Goal: Communication & Community: Answer question/provide support

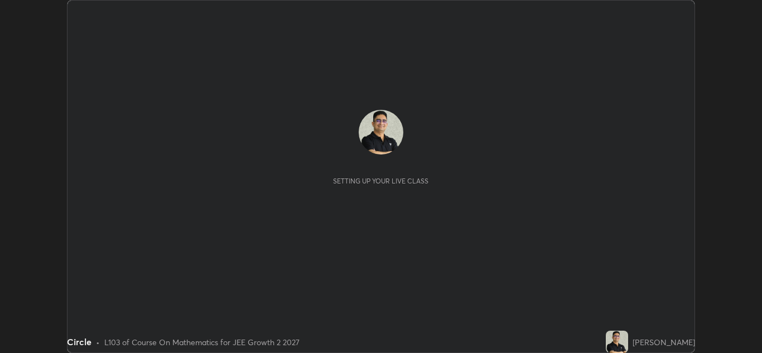
scroll to position [353, 762]
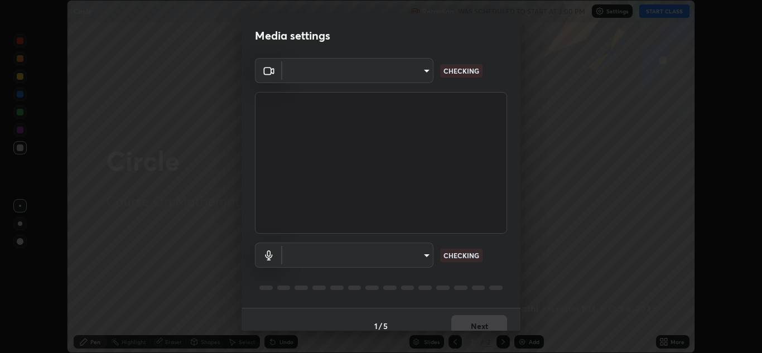
click at [422, 254] on body "Erase all Circle Recording WAS SCHEDULED TO START AT 3:00 PM Settings START CLA…" at bounding box center [381, 176] width 762 height 353
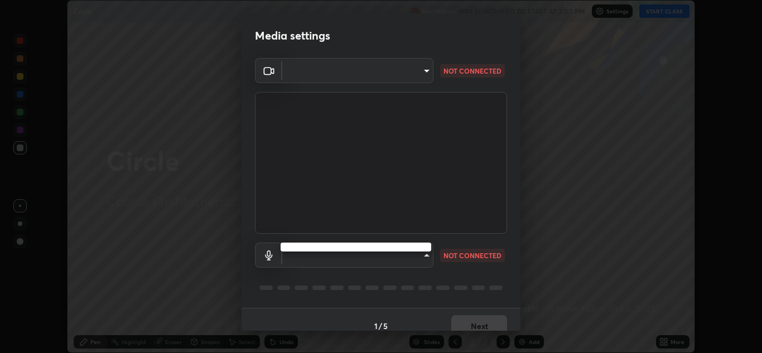
type input "ffb915138f5094fbba49c7dcbdc0b3377f3315ea980a35094b33733fc21d282d"
type input "communications"
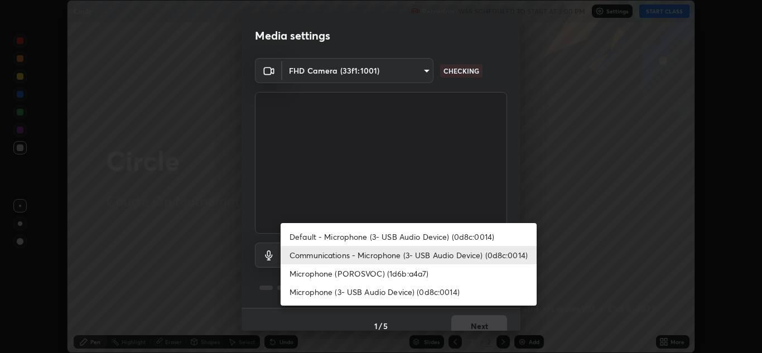
click at [465, 258] on li "Communications - Microphone (3- USB Audio Device) (0d8c:0014)" at bounding box center [409, 255] width 256 height 18
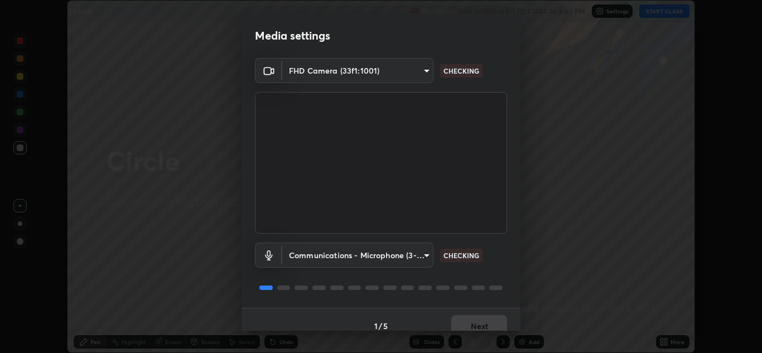
scroll to position [13, 0]
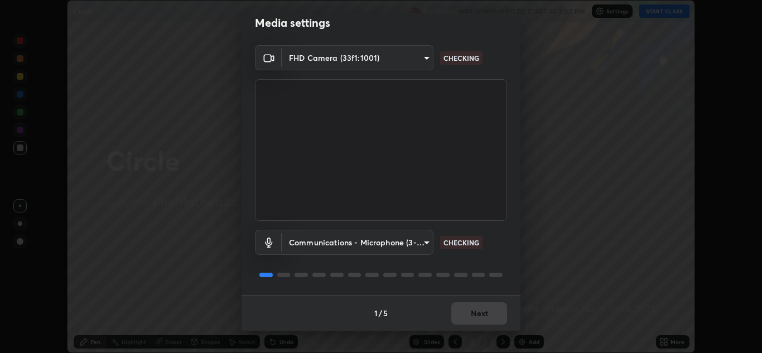
click at [459, 284] on div "Communications - Microphone (3- USB Audio Device) (0d8c:0014) communications CH…" at bounding box center [381, 258] width 252 height 74
click at [453, 286] on div "Communications - Microphone (3- USB Audio Device) (0d8c:0014) communications CH…" at bounding box center [381, 258] width 252 height 74
click at [476, 312] on button "Next" at bounding box center [479, 313] width 56 height 22
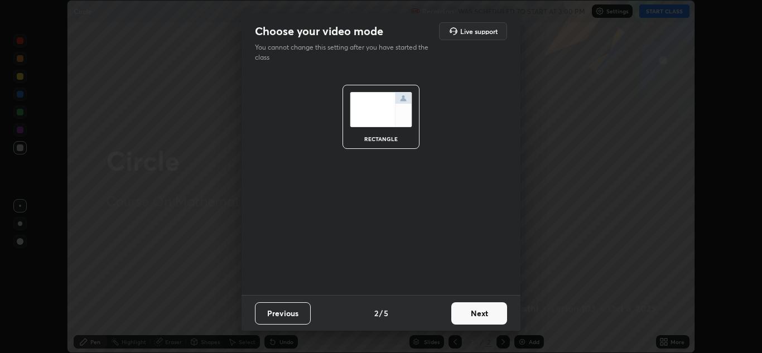
click at [482, 310] on button "Next" at bounding box center [479, 313] width 56 height 22
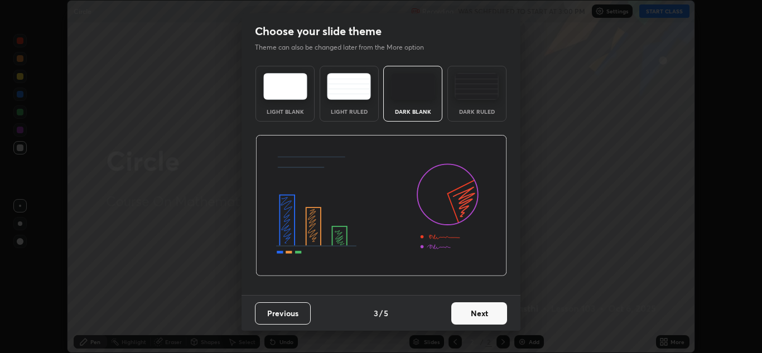
click at [488, 310] on button "Next" at bounding box center [479, 313] width 56 height 22
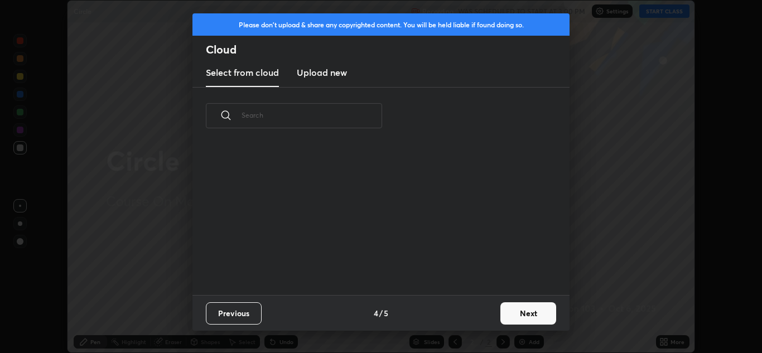
click at [492, 310] on div "Previous 4 / 5 Next" at bounding box center [381, 313] width 377 height 36
click at [517, 311] on button "Next" at bounding box center [529, 313] width 56 height 22
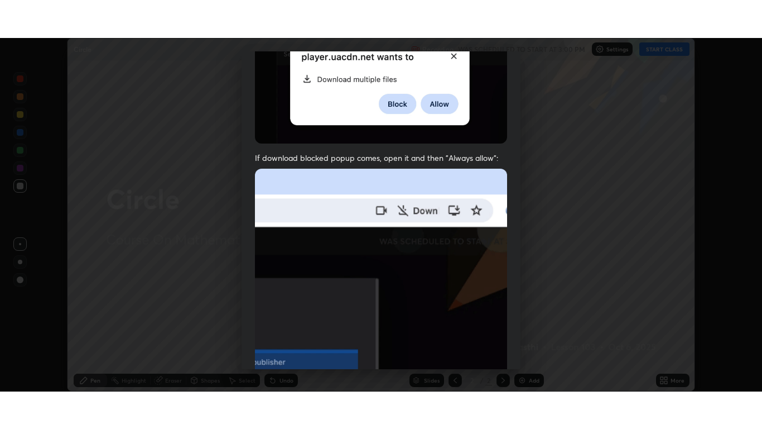
scroll to position [241, 0]
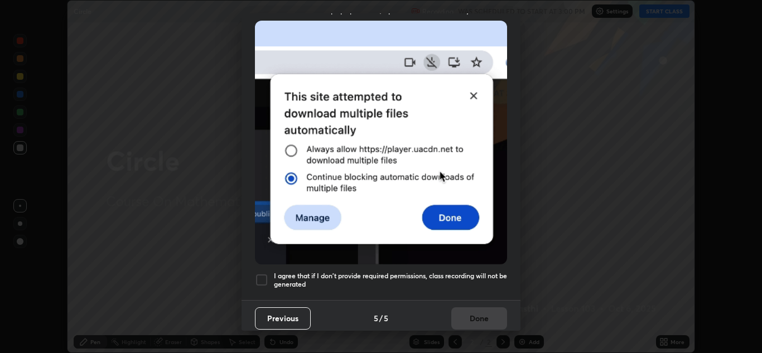
click at [258, 275] on div at bounding box center [261, 279] width 13 height 13
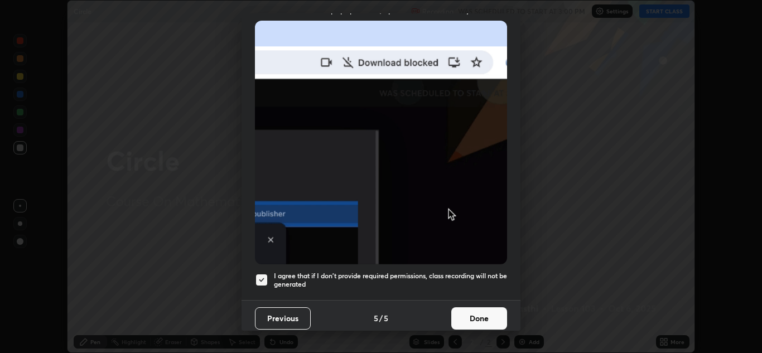
click at [478, 312] on button "Done" at bounding box center [479, 318] width 56 height 22
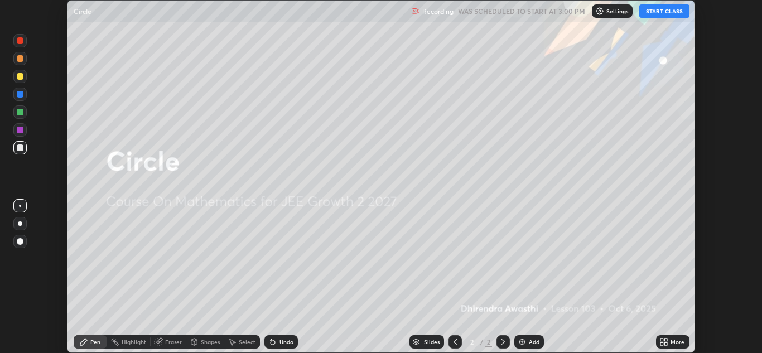
click at [658, 13] on button "START CLASS" at bounding box center [664, 10] width 50 height 13
click at [663, 340] on icon at bounding box center [662, 340] width 3 height 3
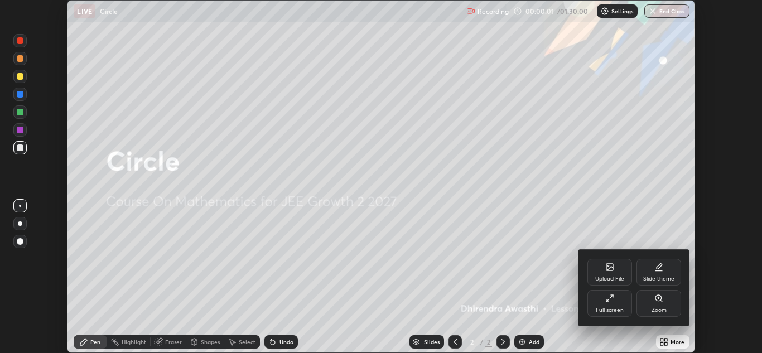
click at [621, 308] on div "Full screen" at bounding box center [610, 310] width 28 height 6
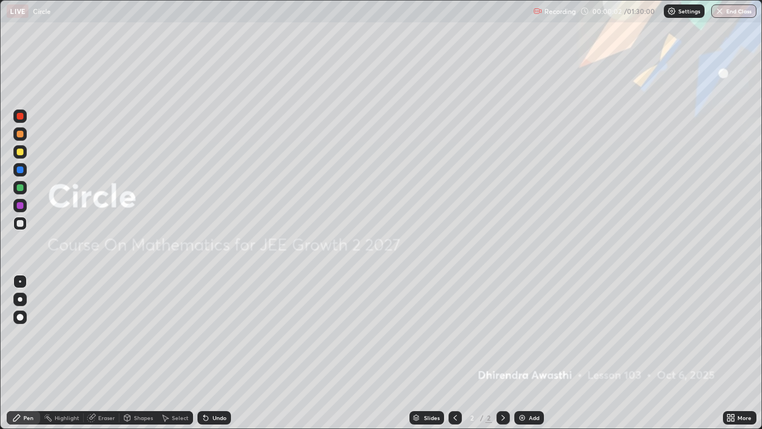
scroll to position [429, 762]
click at [529, 353] on div "Add" at bounding box center [534, 418] width 11 height 6
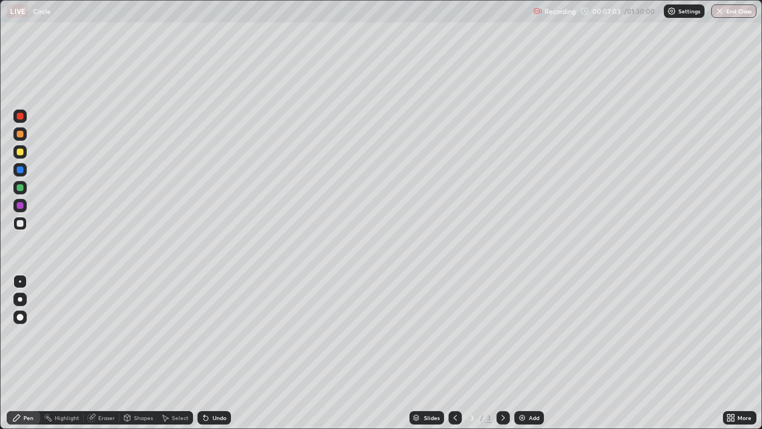
click at [224, 353] on div "Undo" at bounding box center [220, 418] width 14 height 6
click at [214, 353] on div "Undo" at bounding box center [220, 418] width 14 height 6
click at [213, 353] on div "Undo" at bounding box center [220, 418] width 14 height 6
click at [535, 353] on div "Add" at bounding box center [529, 417] width 30 height 13
click at [215, 353] on div "Undo" at bounding box center [220, 418] width 14 height 6
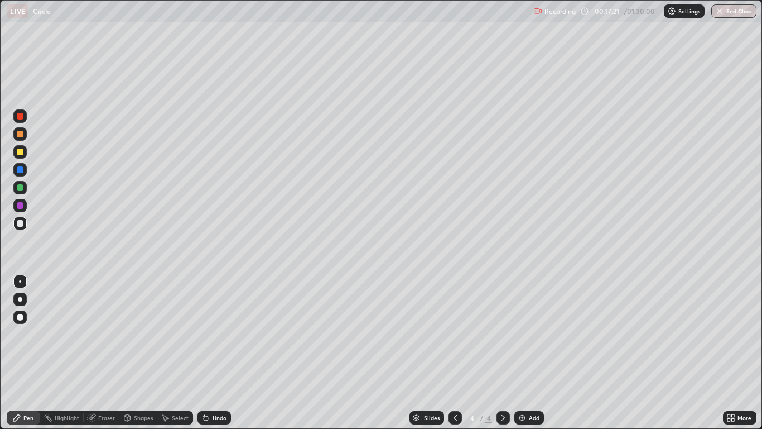
click at [20, 152] on div at bounding box center [20, 151] width 7 height 7
click at [25, 157] on div at bounding box center [19, 151] width 13 height 13
click at [20, 206] on div at bounding box center [20, 205] width 7 height 7
click at [25, 186] on div at bounding box center [19, 187] width 13 height 13
click at [219, 353] on div "Undo" at bounding box center [220, 418] width 14 height 6
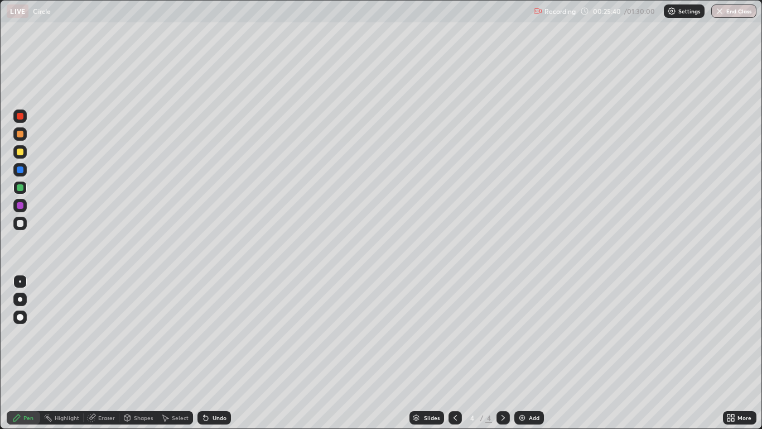
click at [525, 353] on img at bounding box center [522, 417] width 9 height 9
click at [22, 154] on div at bounding box center [20, 151] width 7 height 7
click at [217, 353] on div "Undo" at bounding box center [214, 417] width 33 height 13
click at [220, 353] on div "Undo" at bounding box center [220, 418] width 14 height 6
click at [222, 353] on div "Undo" at bounding box center [220, 418] width 14 height 6
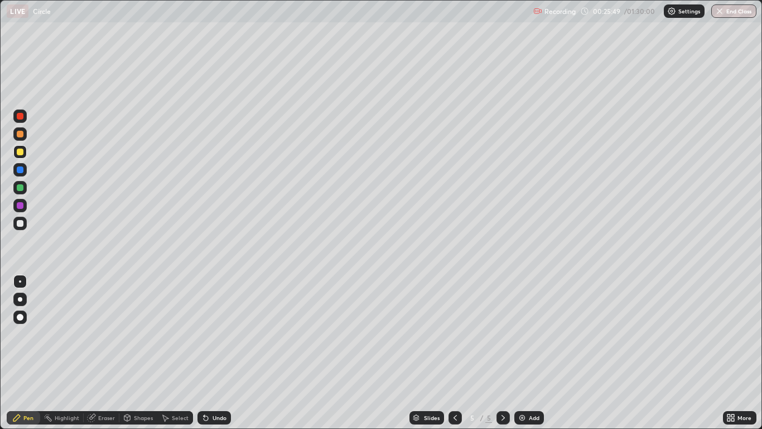
click at [222, 353] on div "Undo" at bounding box center [220, 418] width 14 height 6
click at [224, 353] on div "Undo" at bounding box center [220, 418] width 14 height 6
click at [223, 353] on div "Undo" at bounding box center [214, 417] width 33 height 13
click at [221, 353] on div "Undo" at bounding box center [214, 417] width 33 height 13
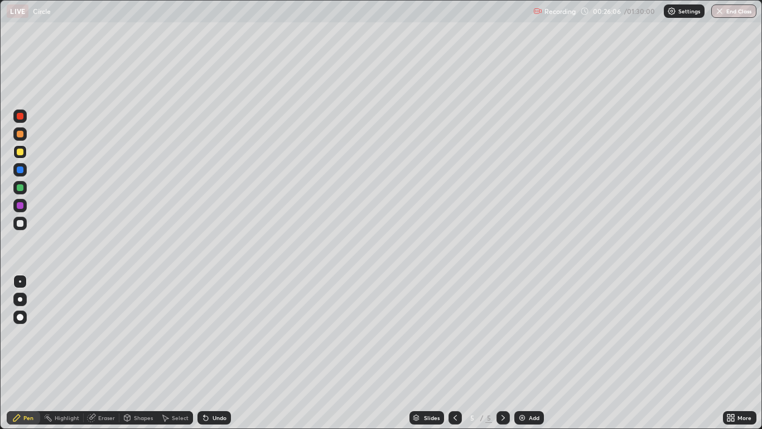
click at [21, 223] on div at bounding box center [20, 223] width 7 height 7
click at [19, 171] on div at bounding box center [20, 169] width 7 height 7
click at [204, 353] on icon at bounding box center [204, 415] width 1 height 1
click at [20, 223] on div at bounding box center [20, 223] width 7 height 7
click at [19, 152] on div at bounding box center [20, 151] width 7 height 7
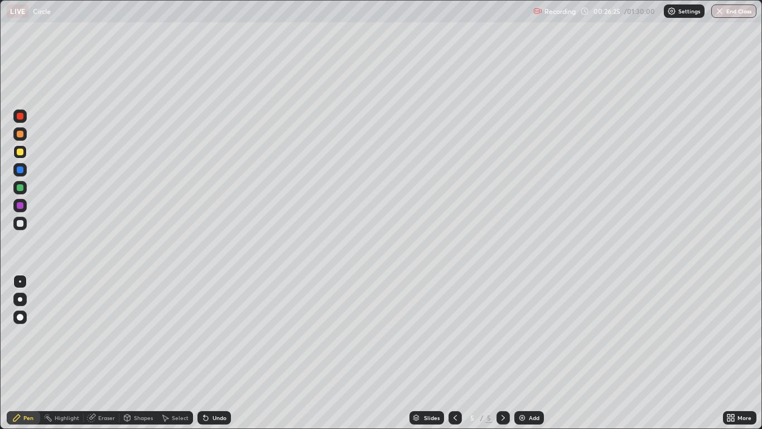
click at [25, 171] on div at bounding box center [19, 169] width 13 height 13
click at [20, 208] on div at bounding box center [20, 205] width 7 height 7
click at [21, 151] on div at bounding box center [20, 151] width 7 height 7
click at [20, 135] on div at bounding box center [20, 134] width 7 height 7
click at [219, 353] on div "Undo" at bounding box center [220, 418] width 14 height 6
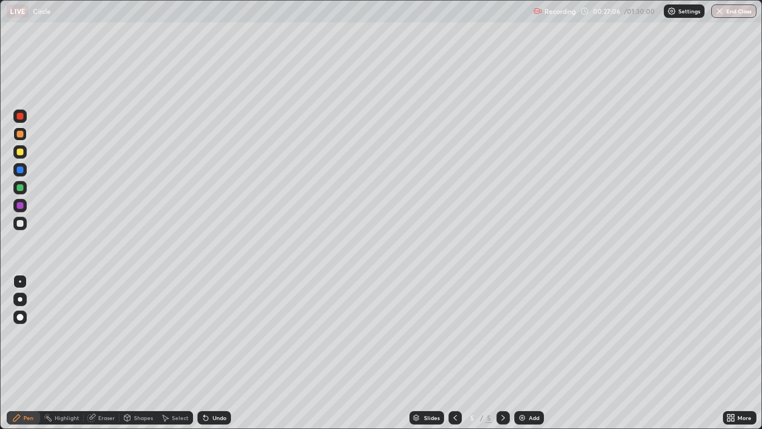
click at [18, 223] on div at bounding box center [20, 223] width 7 height 7
click at [22, 226] on div at bounding box center [20, 223] width 7 height 7
click at [455, 353] on icon at bounding box center [455, 417] width 9 height 9
click at [22, 169] on div at bounding box center [20, 169] width 7 height 7
click at [21, 152] on div at bounding box center [20, 151] width 7 height 7
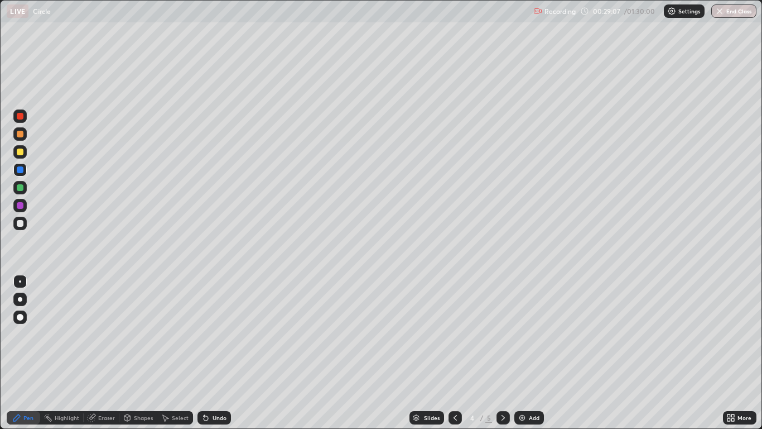
click at [24, 153] on div at bounding box center [19, 151] width 13 height 13
click at [503, 353] on icon at bounding box center [503, 417] width 9 height 9
click at [455, 353] on icon at bounding box center [455, 417] width 9 height 9
click at [503, 353] on icon at bounding box center [503, 417] width 9 height 9
click at [523, 353] on img at bounding box center [522, 417] width 9 height 9
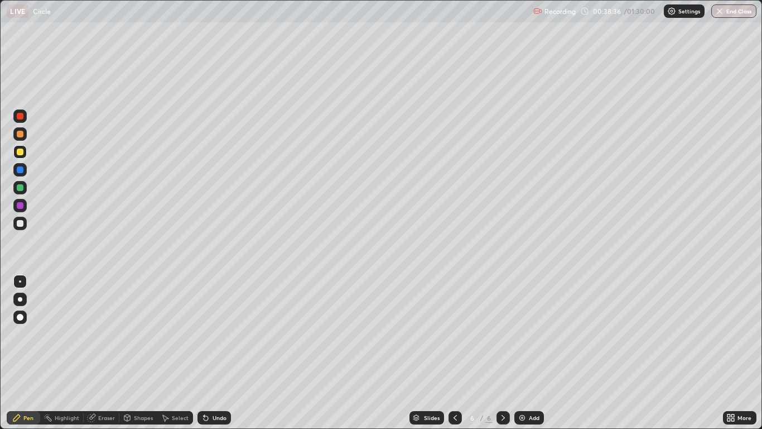
click at [20, 315] on div at bounding box center [20, 317] width 7 height 7
click at [220, 353] on div "Undo" at bounding box center [220, 418] width 14 height 6
click at [20, 223] on div at bounding box center [20, 223] width 7 height 7
click at [22, 119] on div at bounding box center [20, 116] width 7 height 7
click at [20, 206] on div at bounding box center [20, 205] width 7 height 7
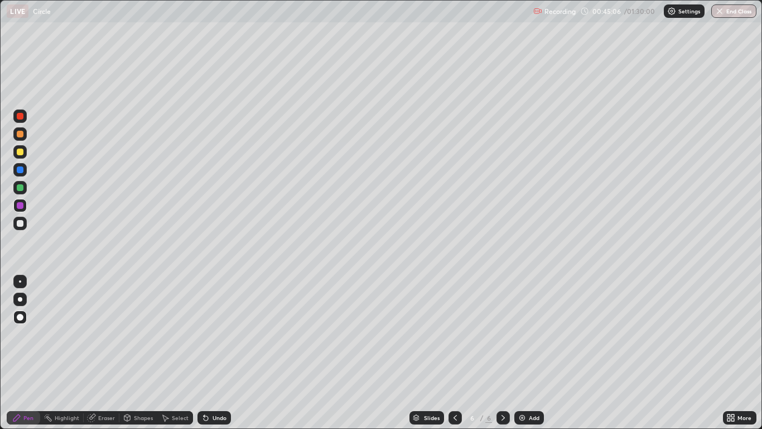
click at [22, 169] on div at bounding box center [20, 169] width 7 height 7
click at [21, 152] on div at bounding box center [20, 151] width 7 height 7
click at [21, 222] on div at bounding box center [20, 223] width 7 height 7
click at [22, 170] on div at bounding box center [20, 169] width 7 height 7
click at [24, 164] on div at bounding box center [19, 169] width 13 height 13
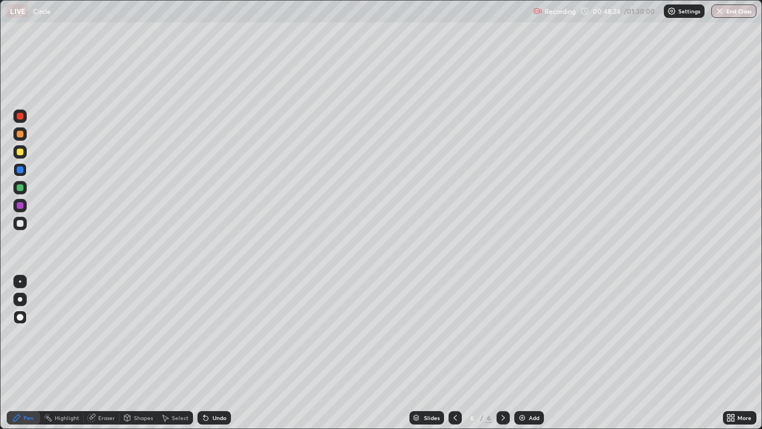
click at [18, 150] on div at bounding box center [20, 151] width 7 height 7
click at [25, 150] on div at bounding box center [19, 151] width 13 height 13
click at [215, 353] on div "Undo" at bounding box center [214, 417] width 33 height 13
click at [20, 208] on div at bounding box center [20, 205] width 7 height 7
click at [25, 171] on div at bounding box center [19, 169] width 13 height 13
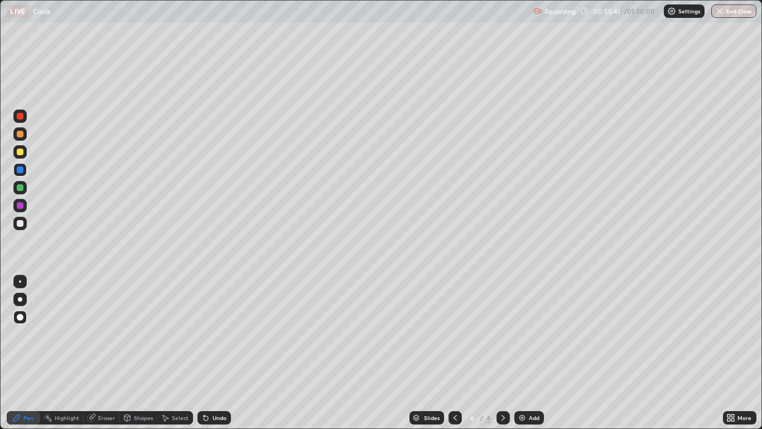
click at [21, 189] on div at bounding box center [20, 187] width 7 height 7
click at [21, 167] on div at bounding box center [20, 169] width 7 height 7
click at [525, 353] on img at bounding box center [522, 417] width 9 height 9
click at [24, 321] on div at bounding box center [19, 316] width 13 height 13
click at [455, 353] on icon at bounding box center [455, 417] width 9 height 9
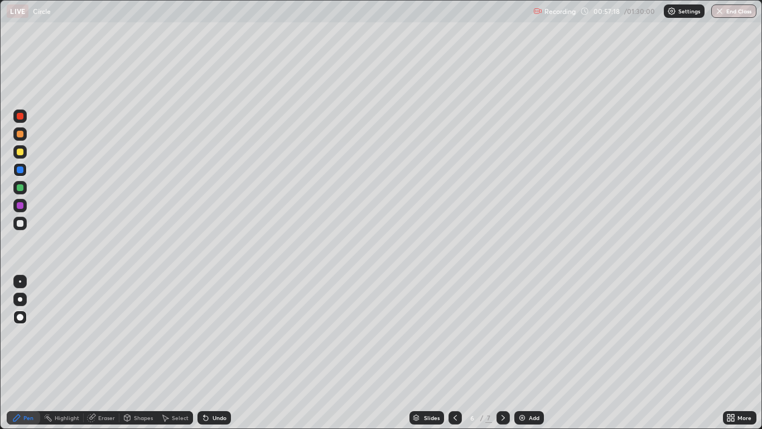
click at [501, 353] on icon at bounding box center [503, 417] width 9 height 9
click at [22, 223] on div at bounding box center [20, 223] width 7 height 7
click at [20, 228] on div at bounding box center [19, 223] width 13 height 13
click at [20, 171] on div at bounding box center [20, 169] width 7 height 7
click at [220, 353] on div "Undo" at bounding box center [220, 418] width 14 height 6
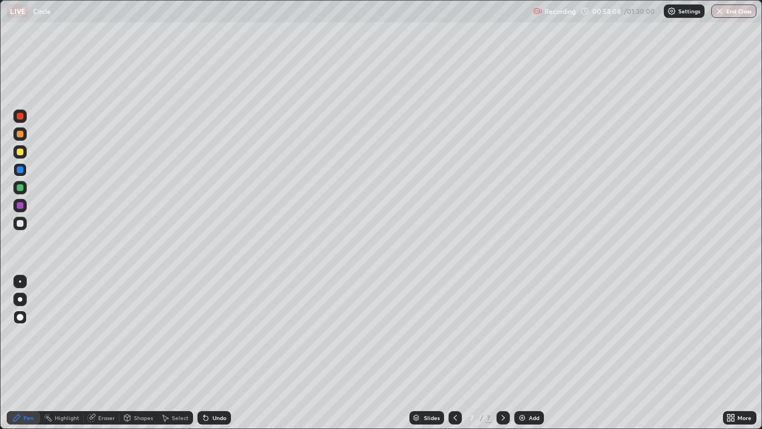
click at [21, 206] on div at bounding box center [20, 205] width 7 height 7
click at [21, 185] on div at bounding box center [20, 187] width 7 height 7
click at [19, 133] on div at bounding box center [20, 134] width 7 height 7
click at [527, 353] on div "Add" at bounding box center [529, 417] width 30 height 13
click at [19, 321] on div at bounding box center [19, 316] width 13 height 13
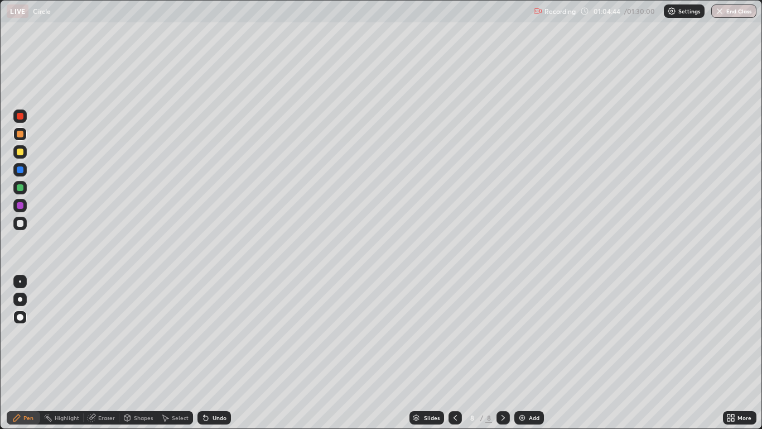
click at [23, 225] on div at bounding box center [20, 223] width 7 height 7
click at [22, 168] on div at bounding box center [20, 169] width 7 height 7
click at [213, 353] on div "Undo" at bounding box center [220, 418] width 14 height 6
click at [18, 190] on div at bounding box center [20, 187] width 7 height 7
click at [23, 136] on div at bounding box center [20, 134] width 7 height 7
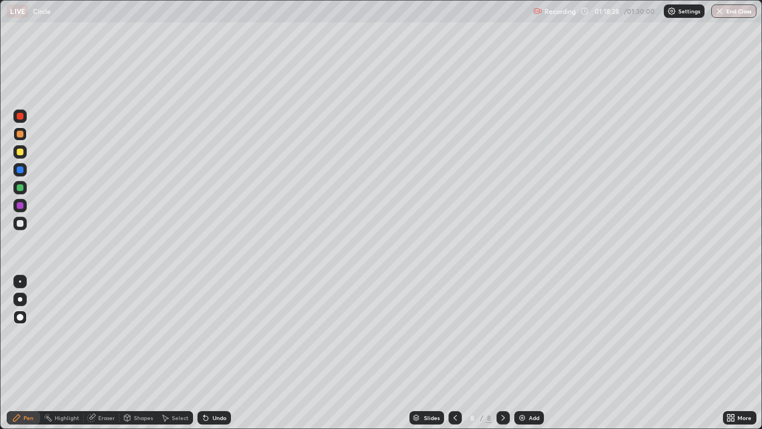
click at [21, 152] on div at bounding box center [20, 151] width 7 height 7
click at [26, 224] on div at bounding box center [19, 223] width 13 height 13
click at [22, 151] on div at bounding box center [20, 151] width 7 height 7
click at [215, 353] on div "Undo" at bounding box center [220, 418] width 14 height 6
click at [213, 353] on div "Undo" at bounding box center [220, 418] width 14 height 6
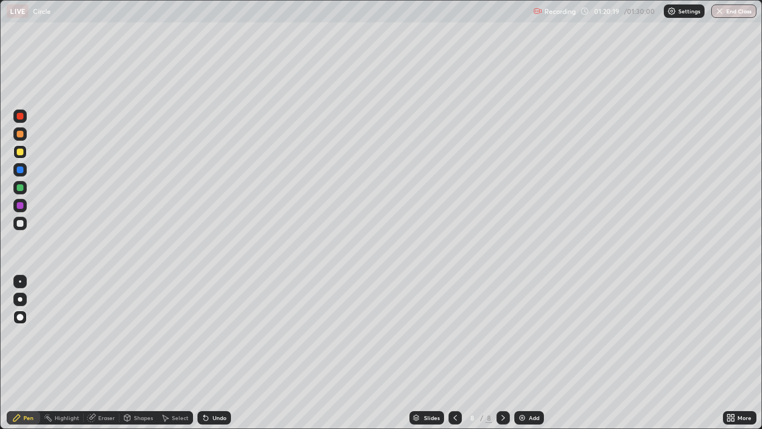
click at [210, 353] on div "Undo" at bounding box center [214, 417] width 33 height 13
click at [20, 226] on div at bounding box center [20, 223] width 7 height 7
click at [22, 135] on div at bounding box center [20, 134] width 7 height 7
click at [525, 353] on img at bounding box center [522, 417] width 9 height 9
click at [22, 223] on div at bounding box center [20, 223] width 7 height 7
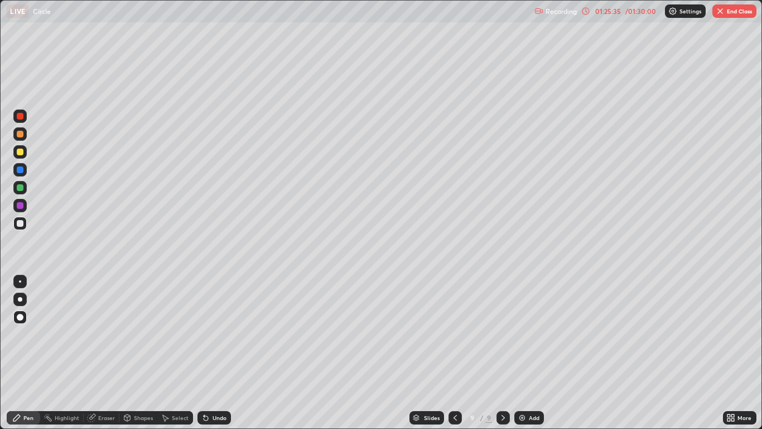
click at [217, 353] on div "Undo" at bounding box center [220, 418] width 14 height 6
click at [21, 206] on div at bounding box center [20, 205] width 7 height 7
click at [22, 187] on div at bounding box center [20, 187] width 7 height 7
click at [22, 224] on div at bounding box center [20, 223] width 7 height 7
click at [290, 353] on div "Slides 9 / 9 Add" at bounding box center [477, 417] width 492 height 22
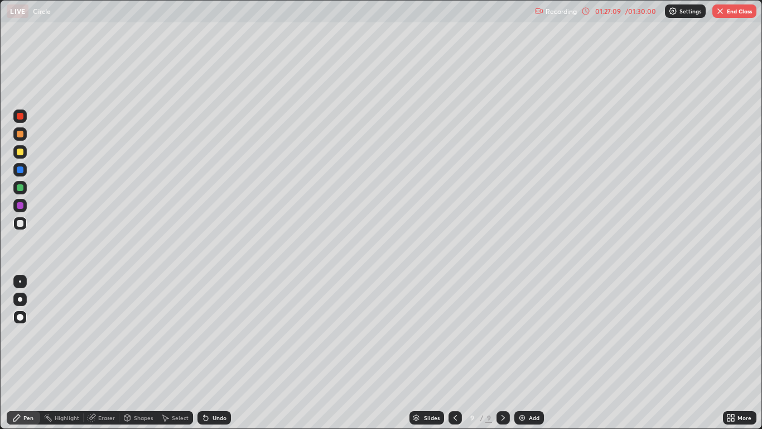
click at [104, 353] on div "Eraser" at bounding box center [106, 418] width 17 height 6
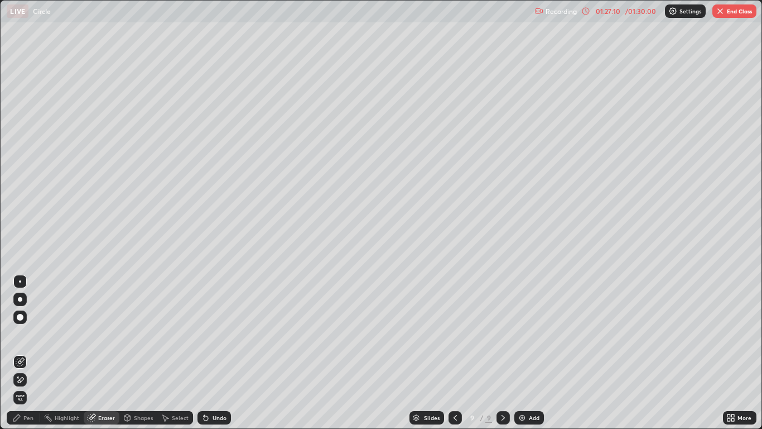
click at [297, 353] on div "Slides 9 / 9 Add" at bounding box center [477, 417] width 492 height 22
click at [294, 353] on div "Slides 9 / 9 Add" at bounding box center [477, 417] width 492 height 22
click at [299, 353] on div "Slides 9 / 9 Add" at bounding box center [477, 417] width 492 height 22
click at [456, 353] on icon at bounding box center [455, 417] width 9 height 9
click at [503, 353] on div at bounding box center [503, 417] width 13 height 13
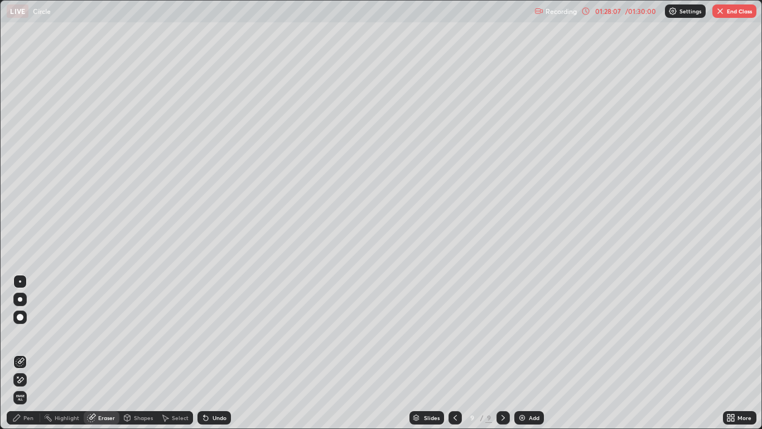
click at [25, 353] on div "Pen" at bounding box center [23, 417] width 33 height 13
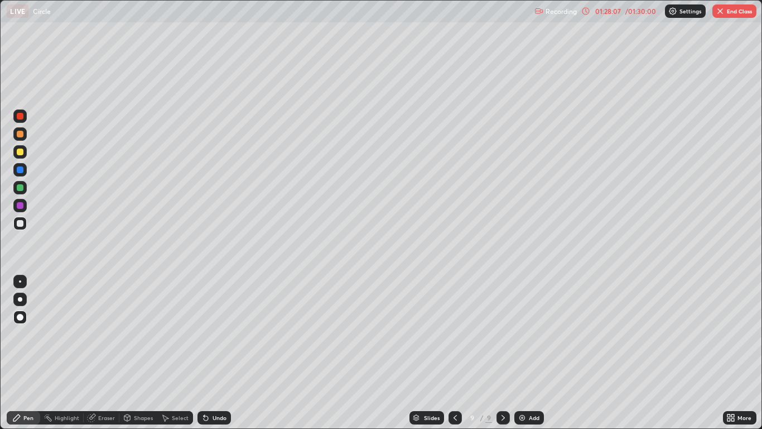
click at [28, 353] on div "Pen" at bounding box center [28, 418] width 10 height 6
click at [736, 14] on button "End Class" at bounding box center [735, 10] width 44 height 13
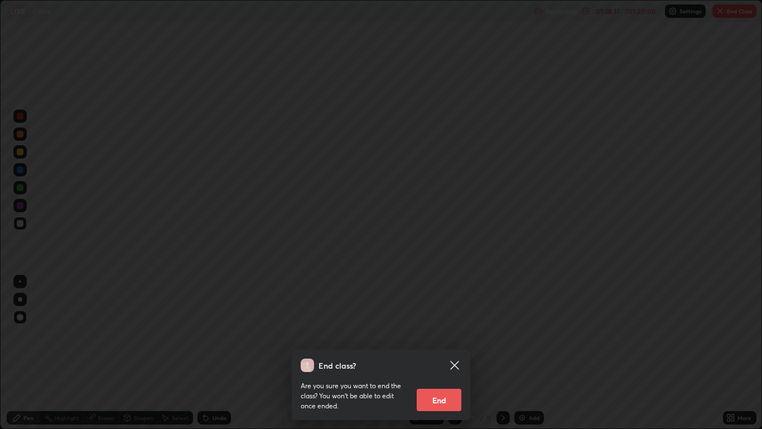
click at [439, 353] on button "End" at bounding box center [439, 399] width 45 height 22
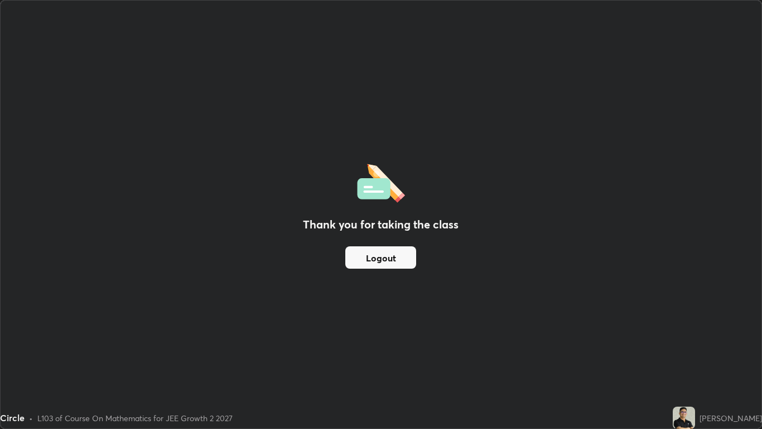
click at [396, 254] on button "Logout" at bounding box center [380, 257] width 71 height 22
